Goal: Task Accomplishment & Management: Manage account settings

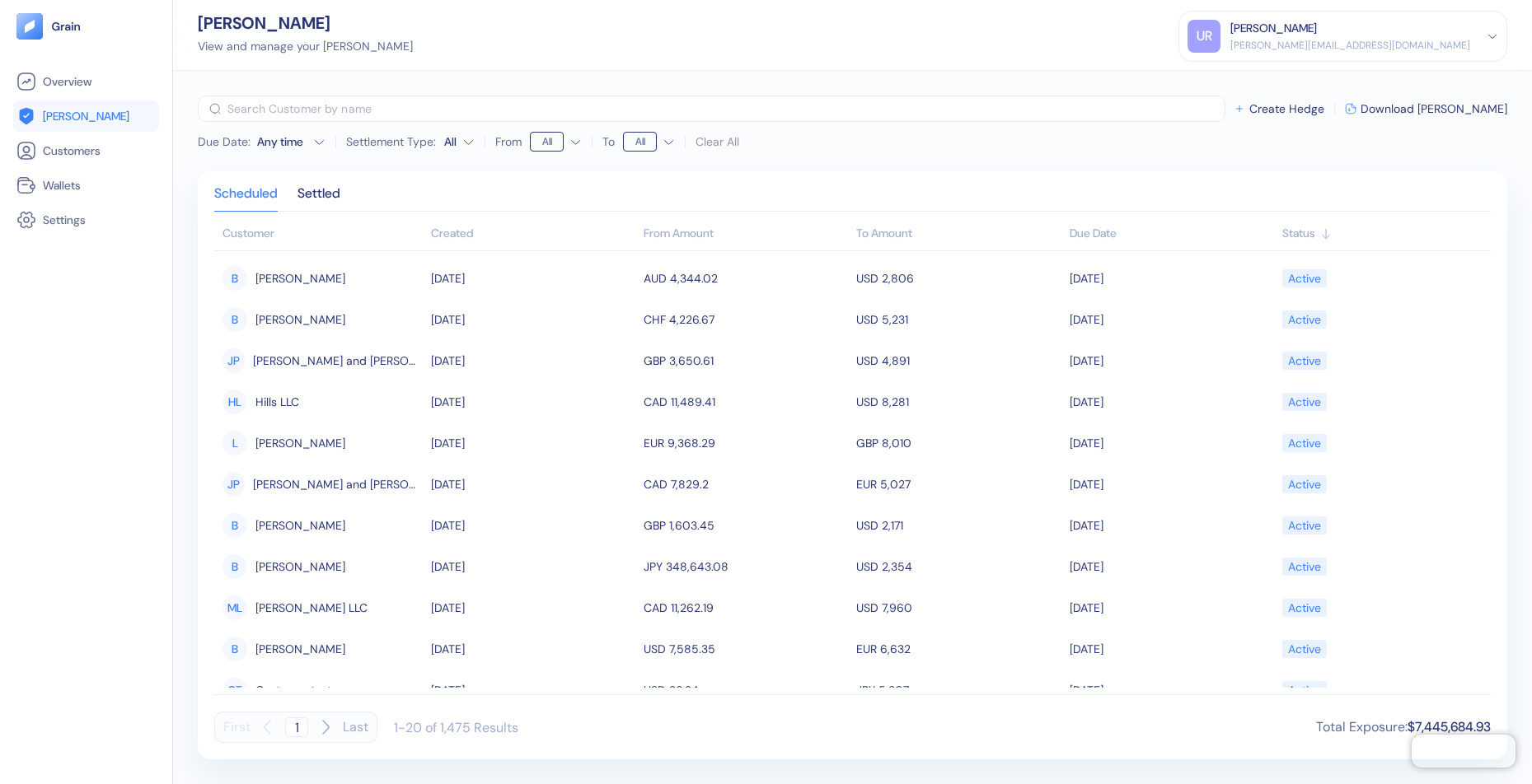
click at [578, 59] on div "[PERSON_NAME] View and manage your [PERSON_NAME] UR [PERSON_NAME] Ravid [EMAIL_…" at bounding box center [852, 35] width 1359 height 70
click at [81, 89] on span "Overview" at bounding box center [67, 81] width 48 height 17
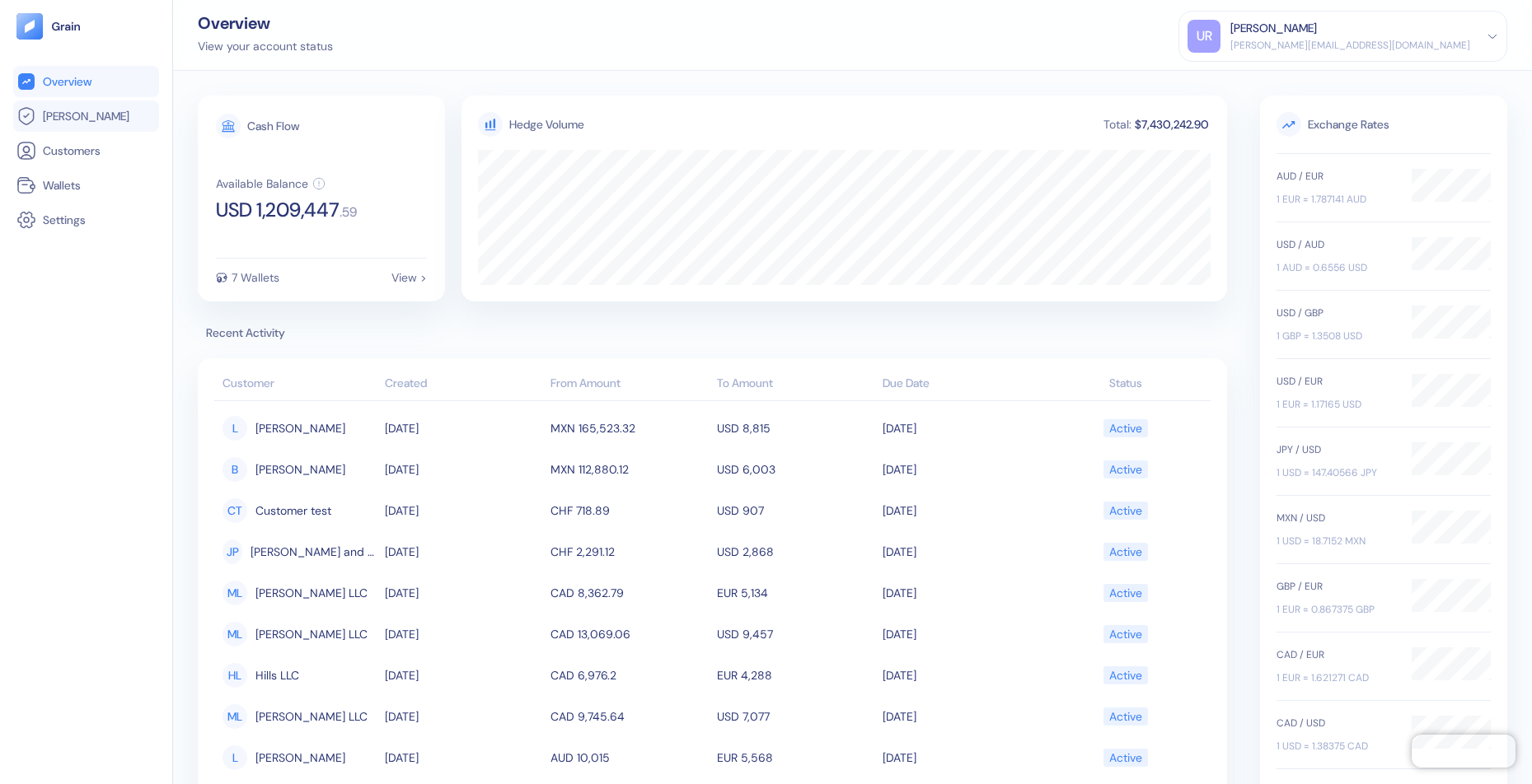
click at [78, 118] on span "[PERSON_NAME]" at bounding box center [86, 116] width 86 height 17
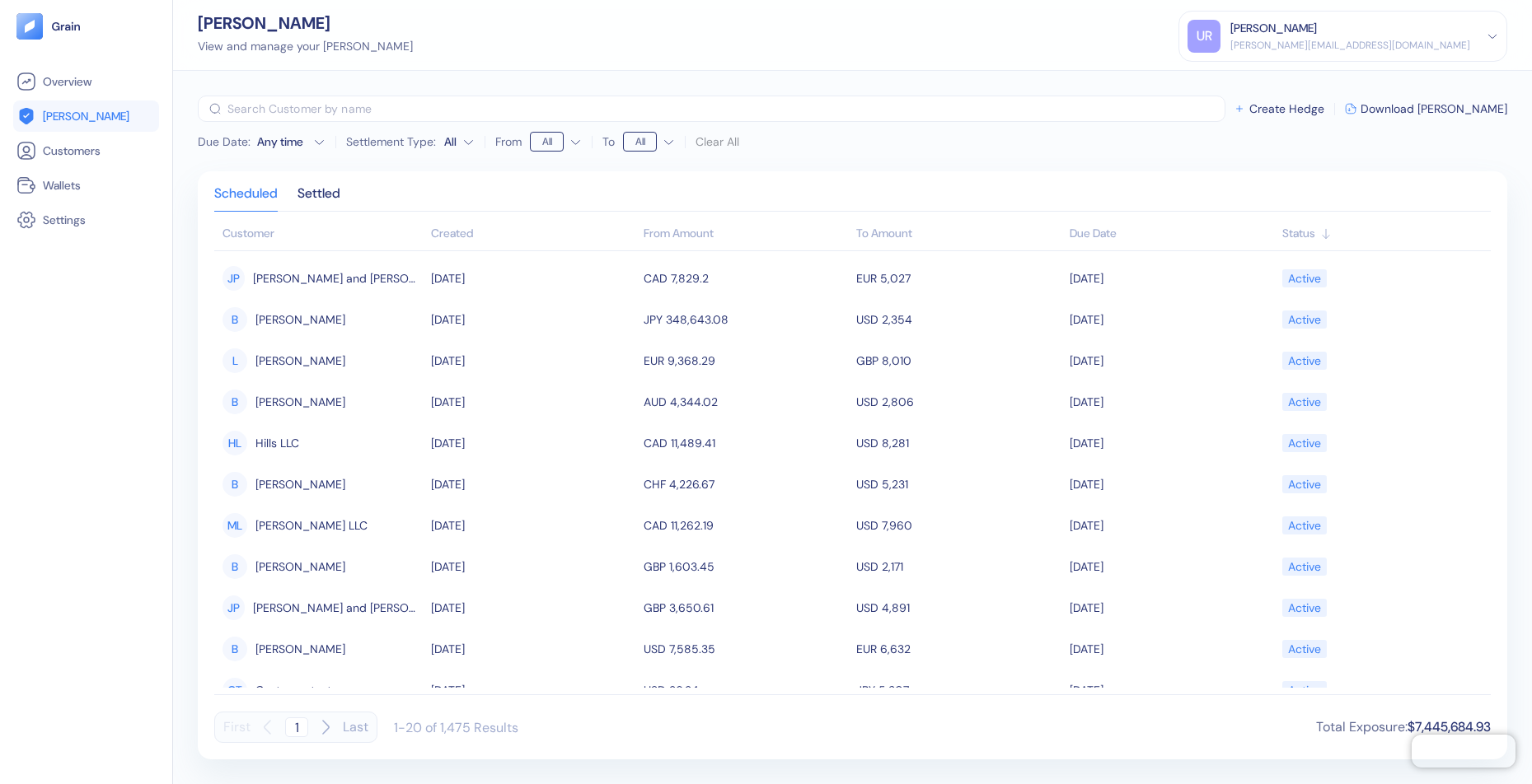
click at [77, 26] on img at bounding box center [66, 26] width 31 height 11
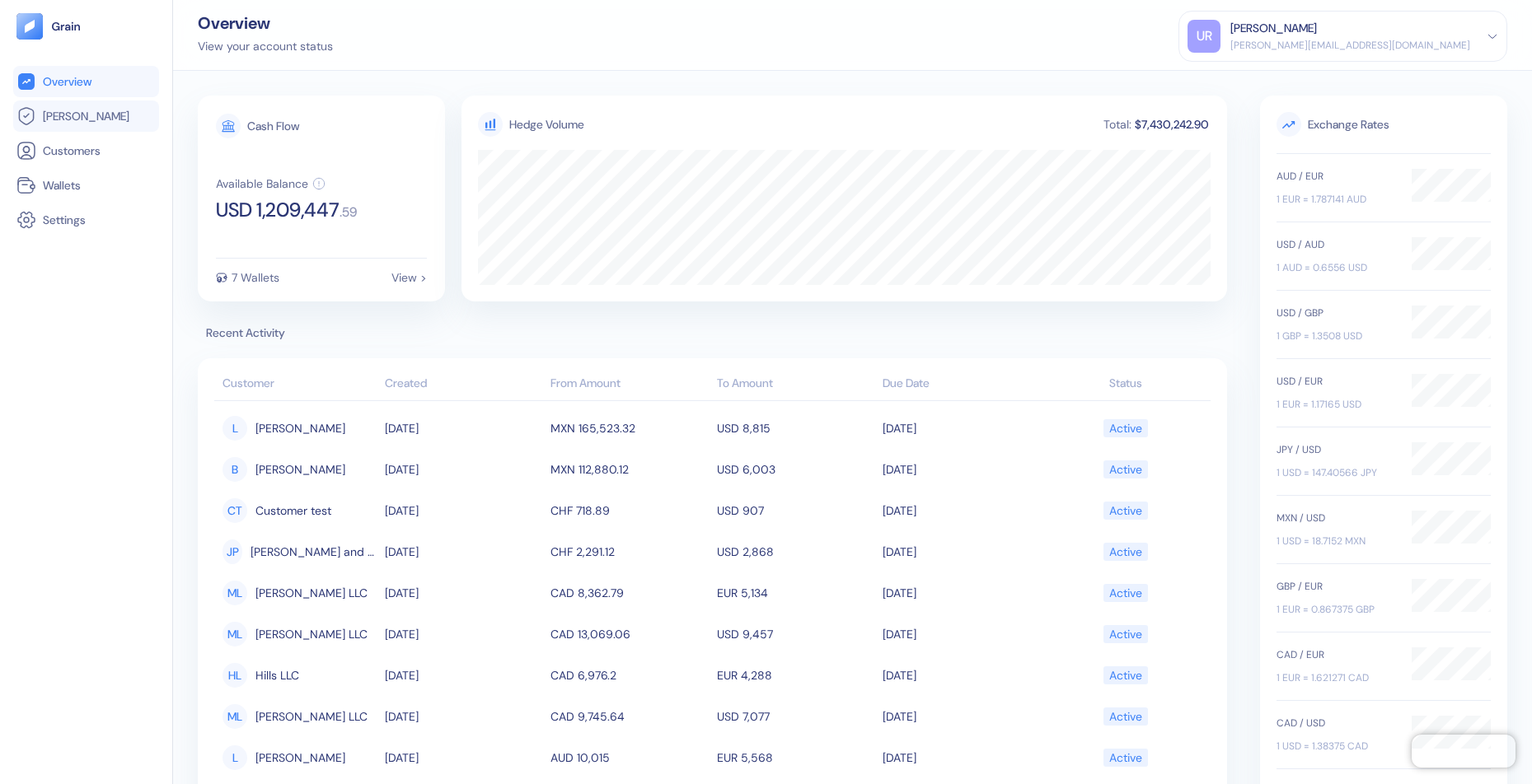
click at [64, 119] on span "[PERSON_NAME]" at bounding box center [86, 116] width 86 height 17
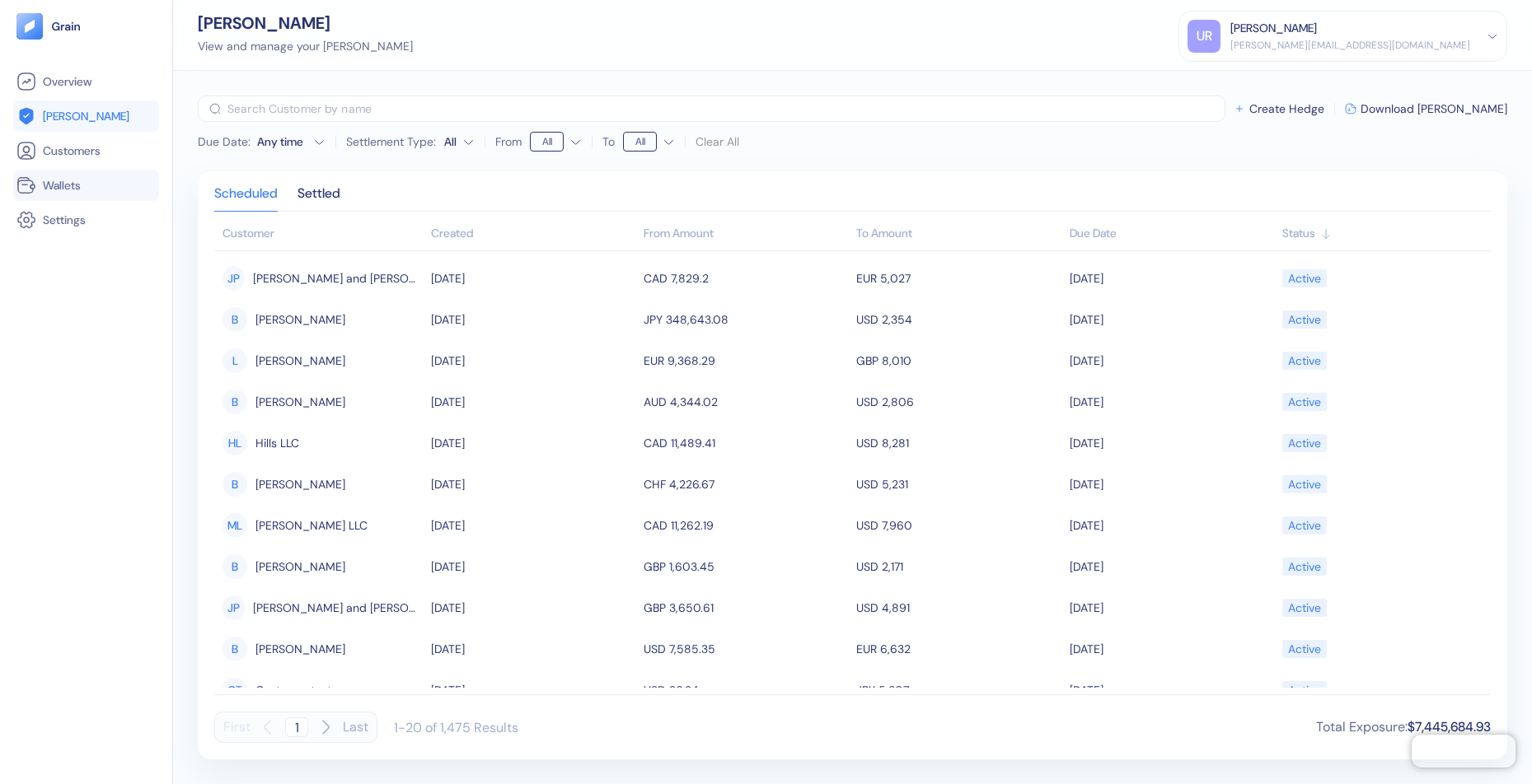
click at [50, 180] on span "Wallets" at bounding box center [62, 185] width 38 height 17
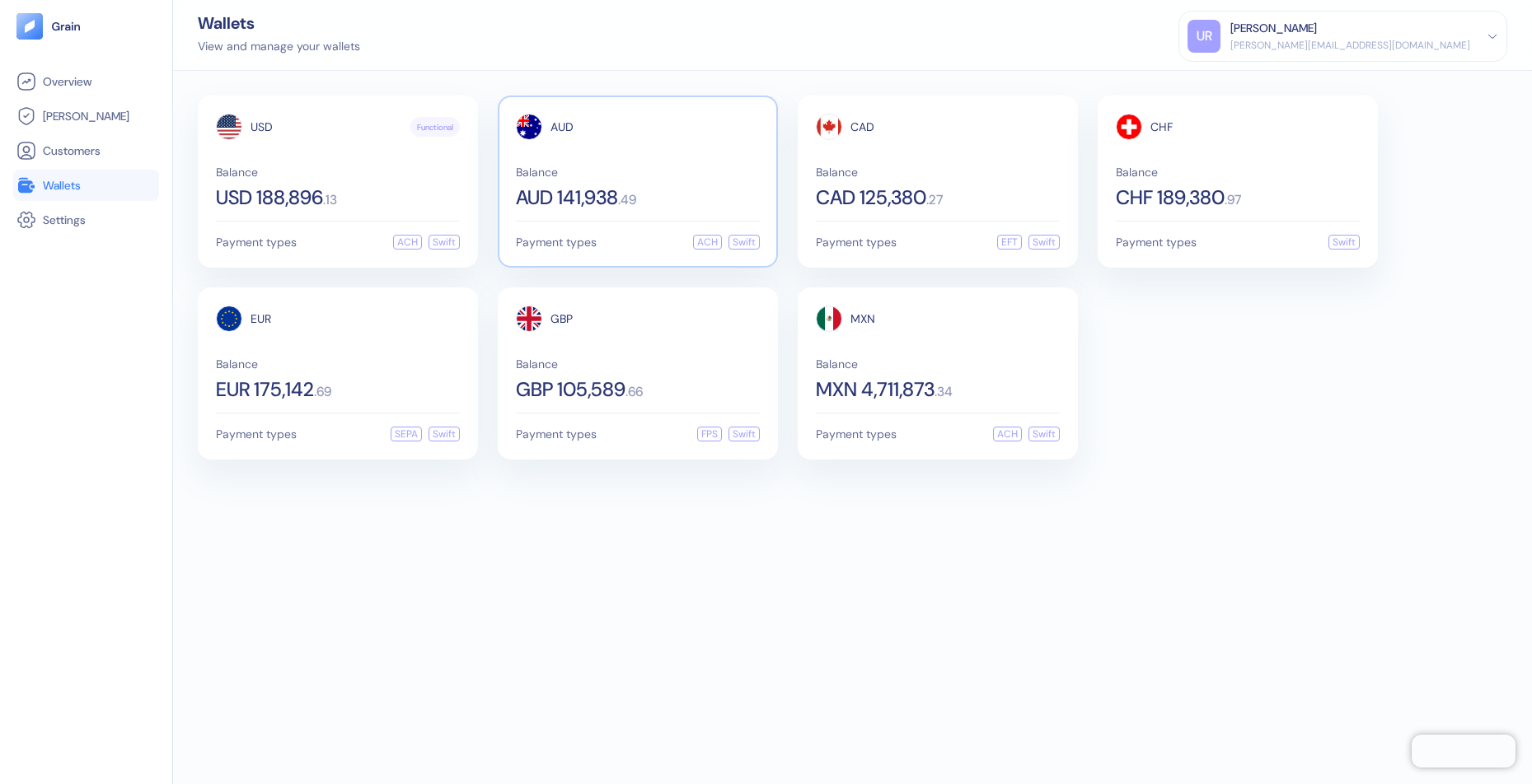
click at [540, 187] on span "AUD 141,938" at bounding box center [567, 197] width 102 height 19
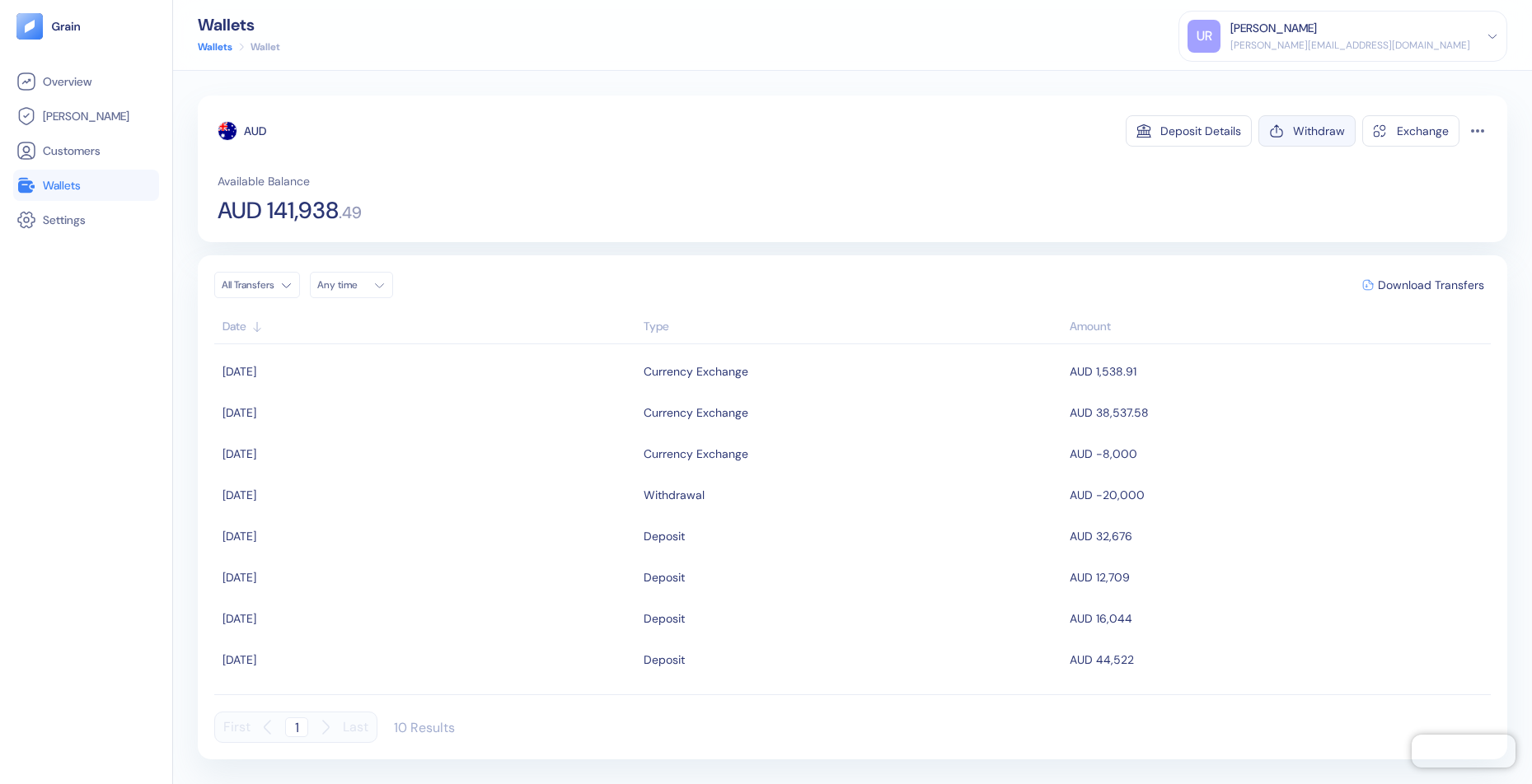
click at [1307, 125] on div "Withdraw" at bounding box center [1318, 130] width 52 height 11
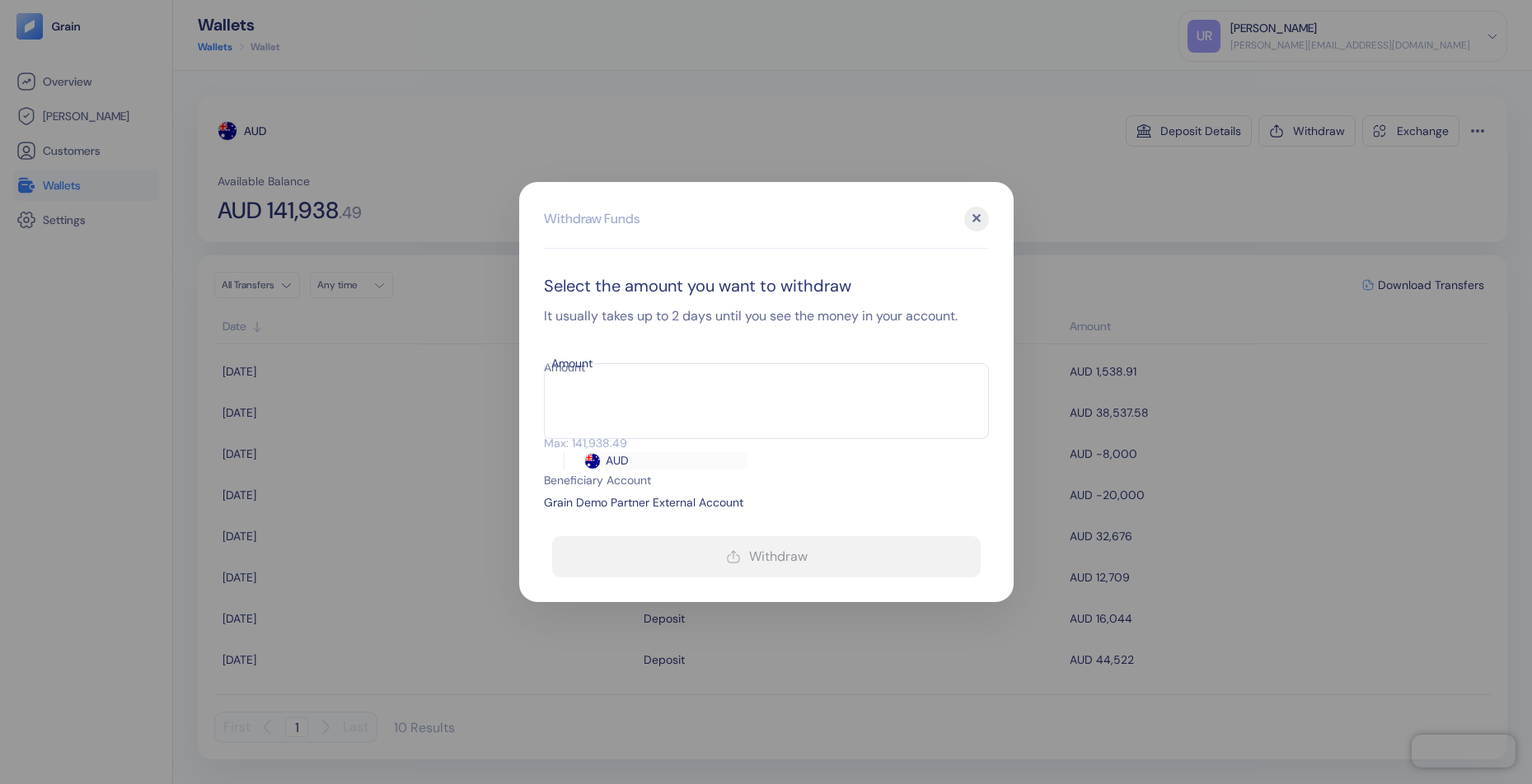
click at [648, 384] on input "Amount" at bounding box center [613, 397] width 138 height 41
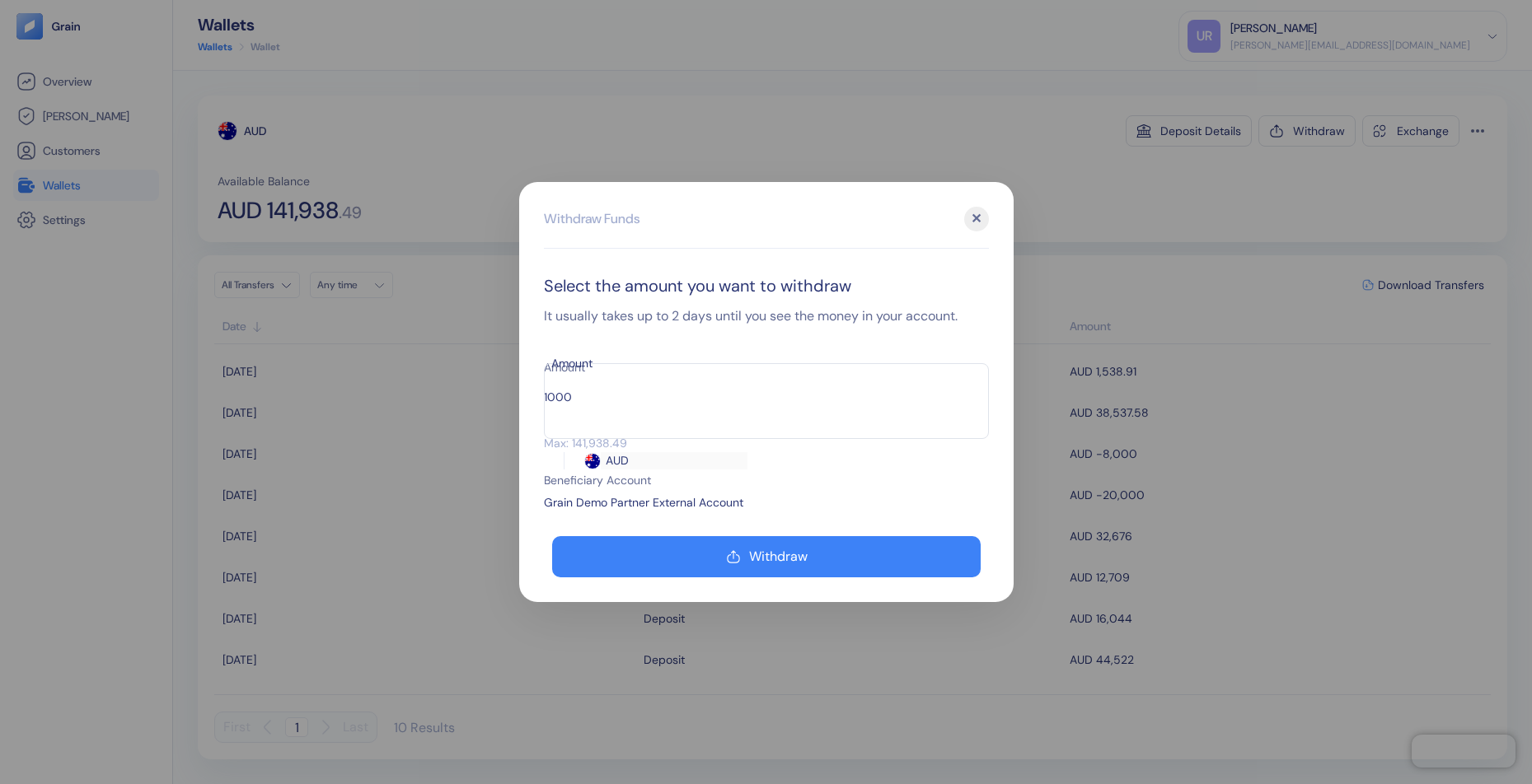
type input "1000"
click at [841, 435] on div "Max: 141,938.49" at bounding box center [766, 443] width 445 height 18
click at [984, 223] on div "✕" at bounding box center [976, 219] width 25 height 25
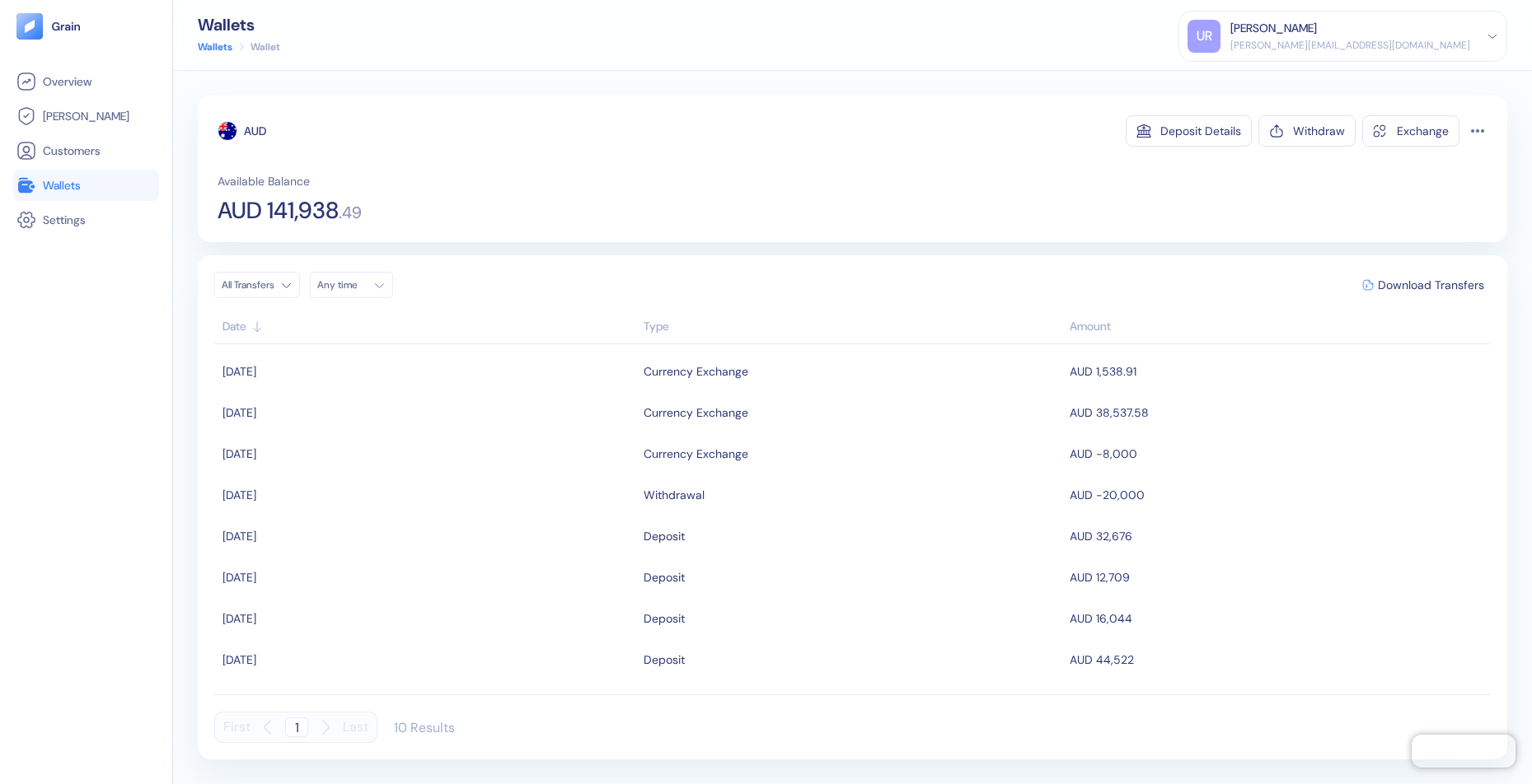
click at [58, 397] on div "Overview [PERSON_NAME] Customers Wallets Settings" at bounding box center [86, 412] width 146 height 692
